Goal: Feedback & Contribution: Submit feedback/report problem

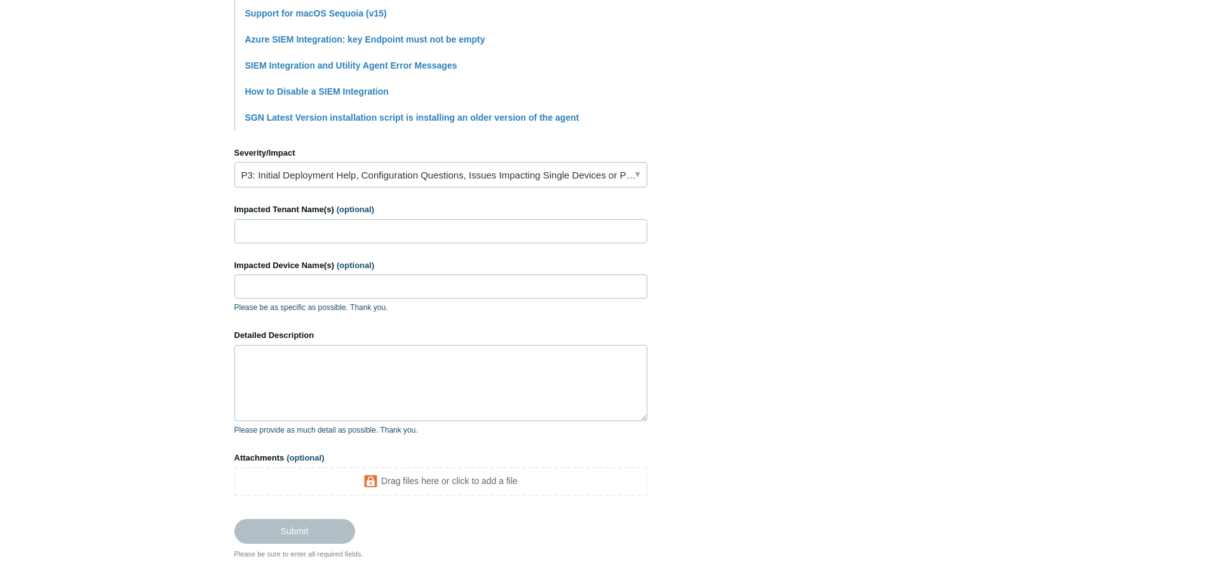
scroll to position [445, 0]
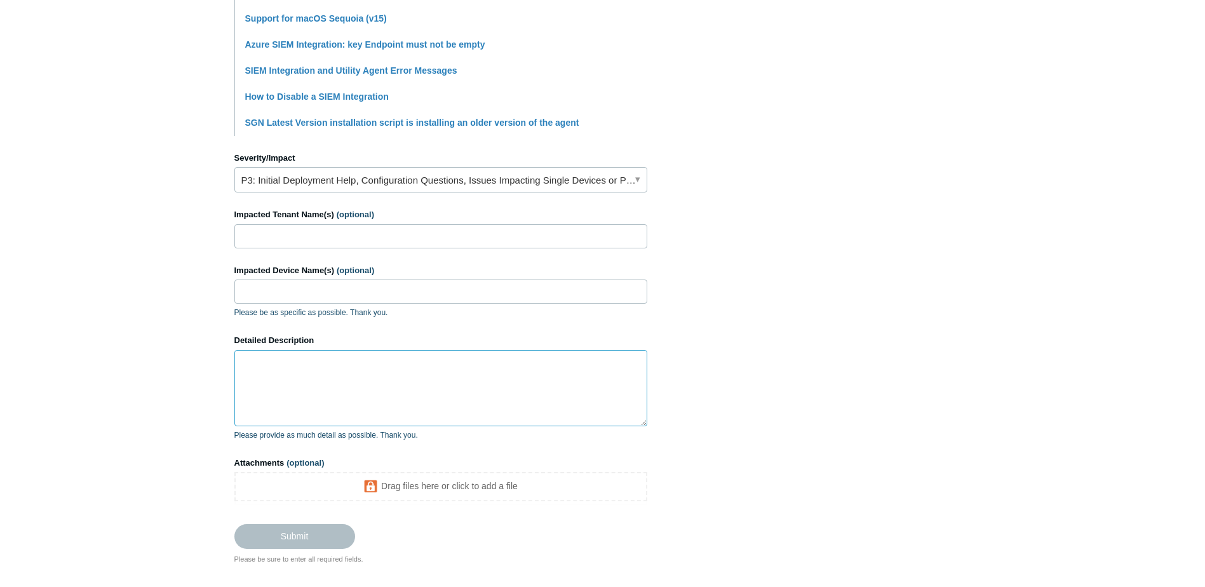
click at [273, 366] on textarea "Detailed Description" at bounding box center [440, 388] width 413 height 76
paste textarea "DDFH4HH2-1"
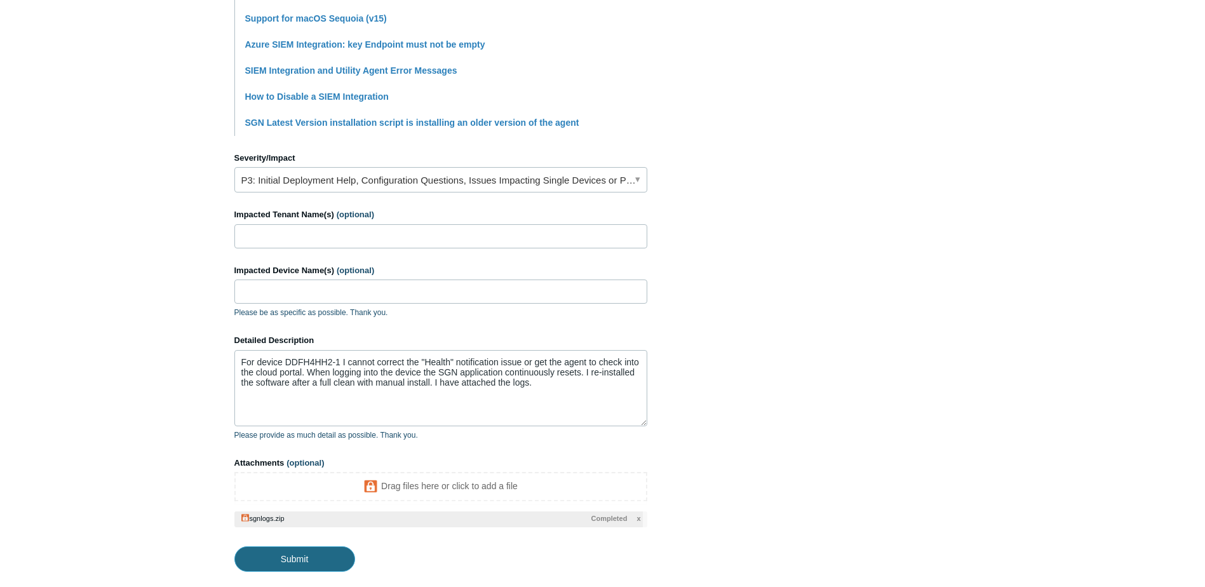
click at [305, 558] on input "Submit" at bounding box center [294, 558] width 121 height 25
type textarea "For device DDFH4HH2-1 I cannot correct the "Health" notification issue or get t…"
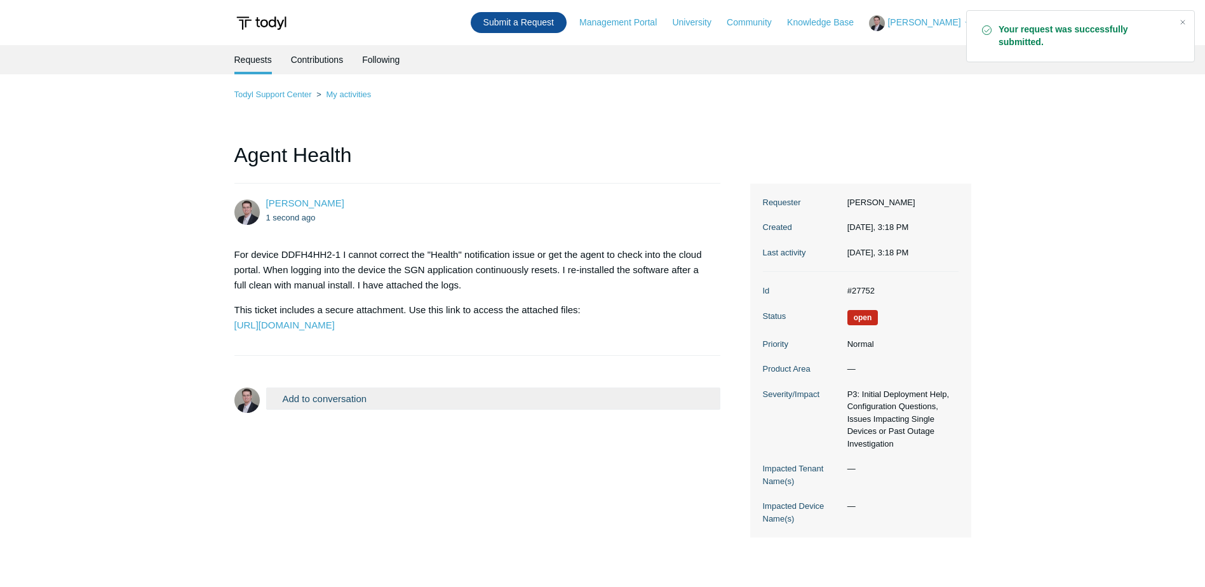
click at [537, 27] on link "Submit a Request" at bounding box center [519, 22] width 96 height 21
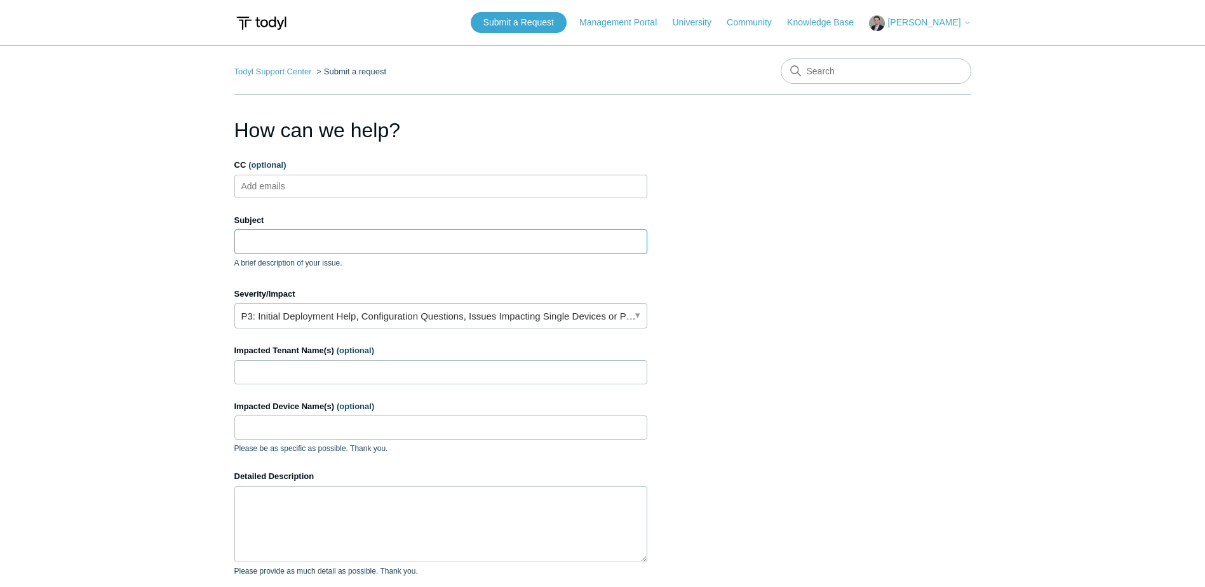
click at [294, 245] on input "Subject" at bounding box center [440, 241] width 413 height 24
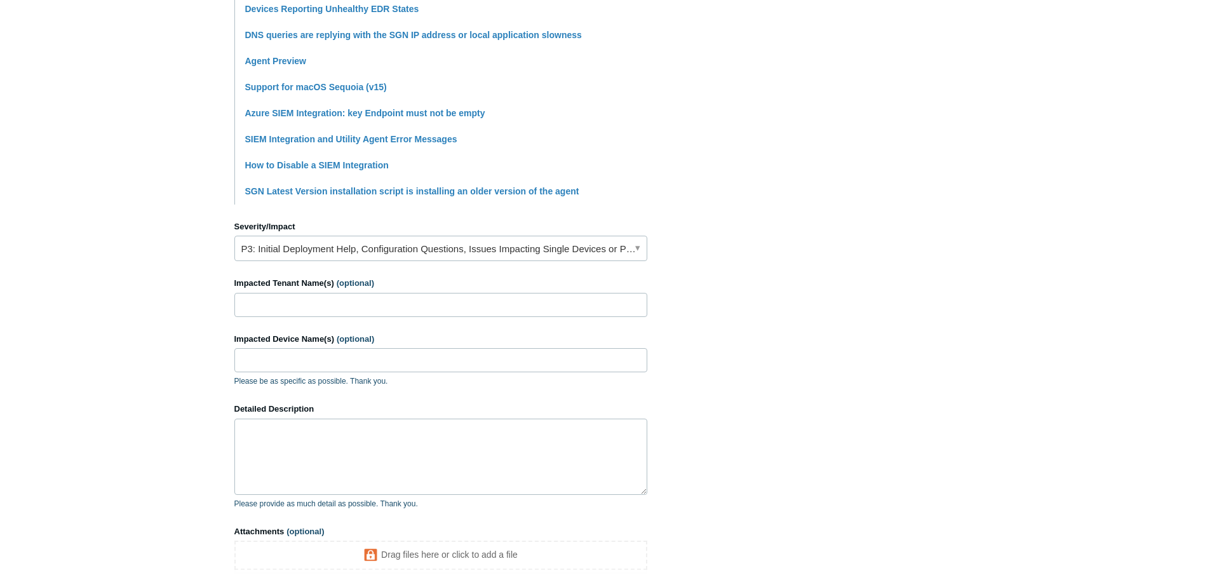
scroll to position [381, 0]
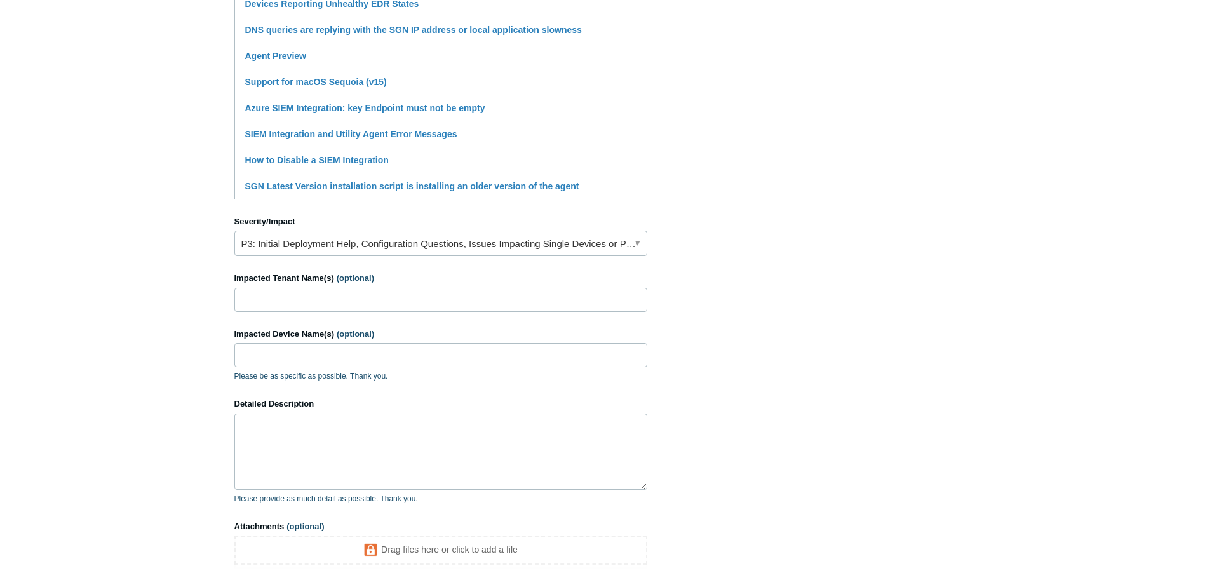
type input "Agent Health"
click at [325, 299] on input "Impacted Tenant Name(s) (optional)" at bounding box center [440, 300] width 413 height 24
type input "[PERSON_NAME] Chevrolet"
click at [311, 360] on input "Impacted Device Name(s) (optional)" at bounding box center [440, 355] width 413 height 24
type input "JNC-DC1"
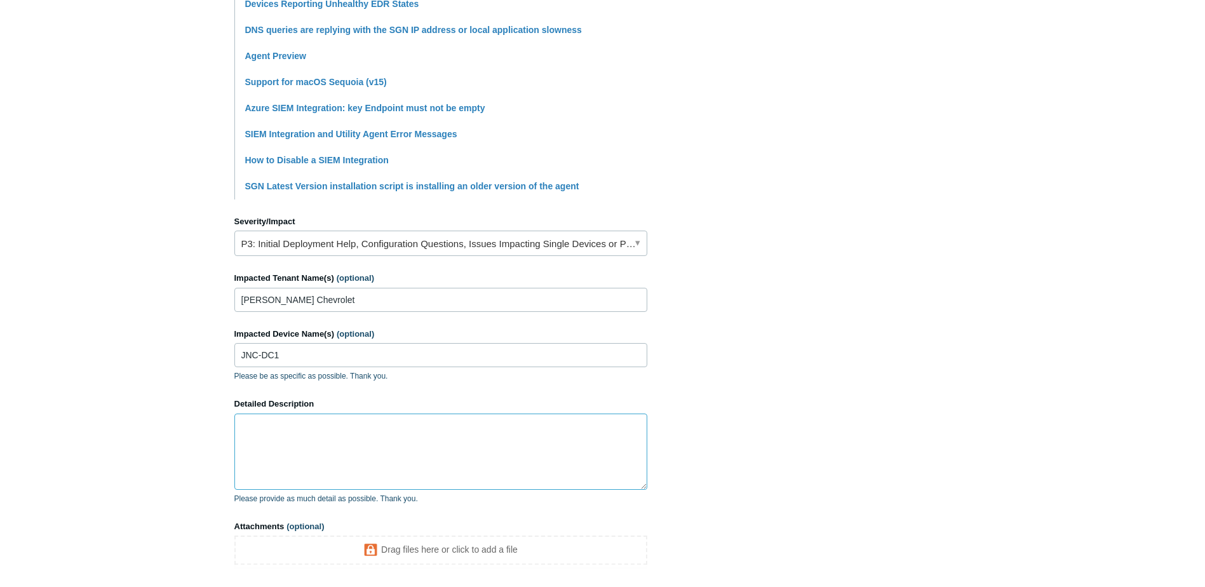
click at [268, 449] on textarea "Detailed Description" at bounding box center [440, 452] width 413 height 76
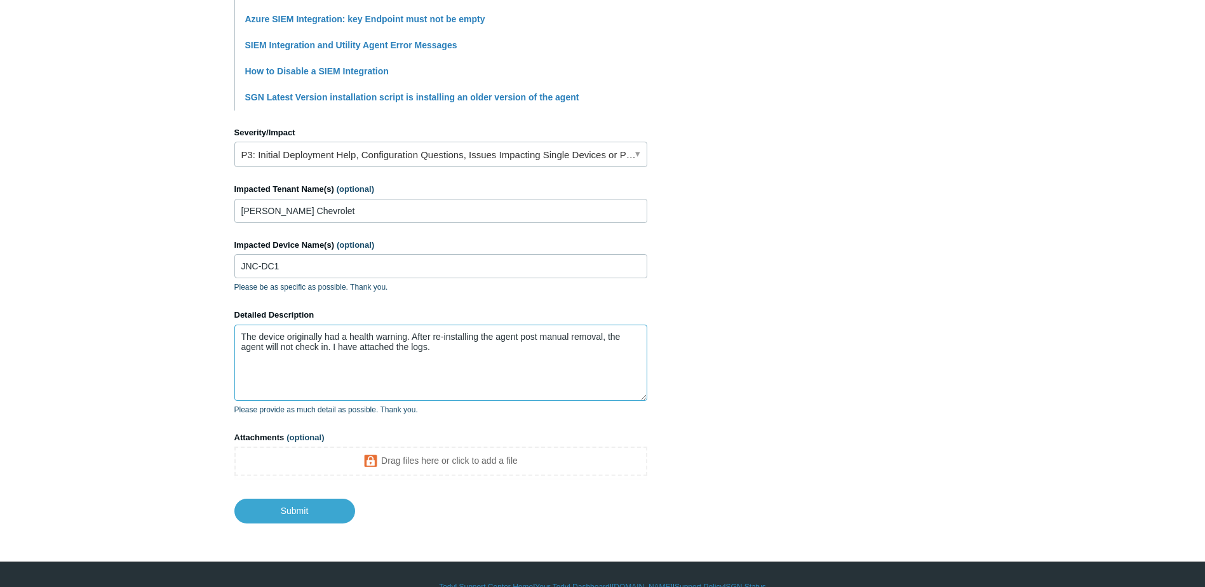
scroll to position [495, 0]
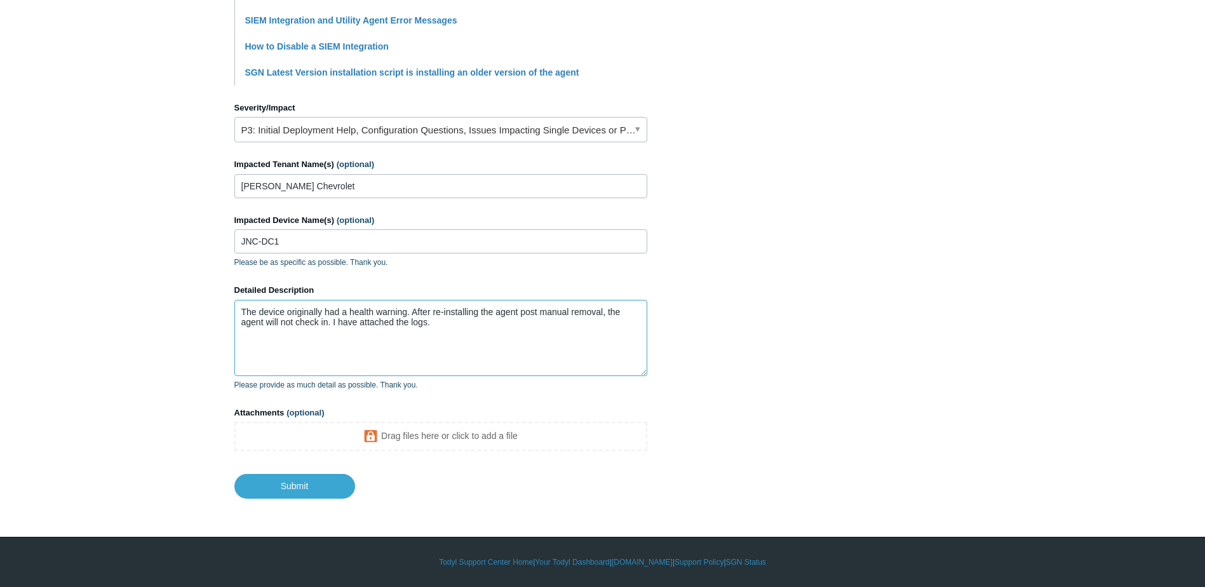
type textarea "The device originally had a health warning. After re-installing the agent post …"
